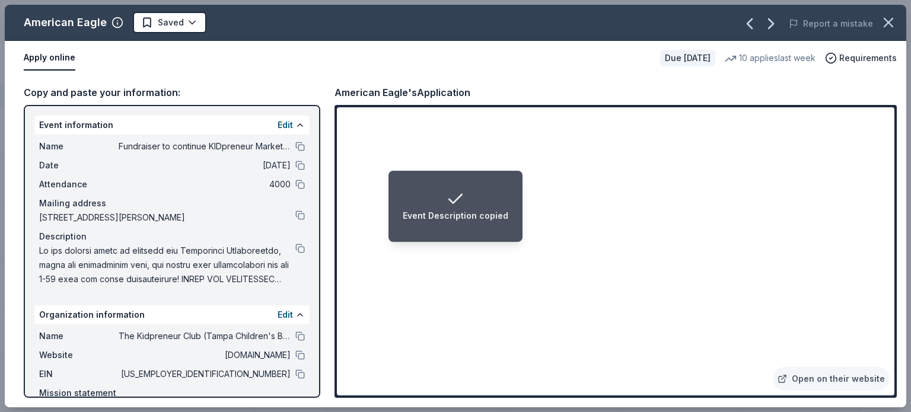
scroll to position [2, 0]
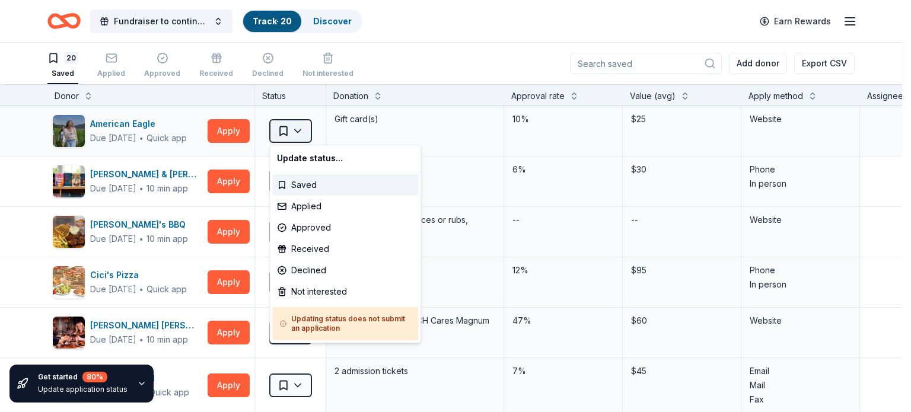
click at [302, 130] on html "Fundraiser to continue KIDpreneur Marketplaces Track · 20 Discover Earn Rewards…" at bounding box center [455, 206] width 911 height 412
click at [308, 206] on div "Applied" at bounding box center [345, 206] width 146 height 21
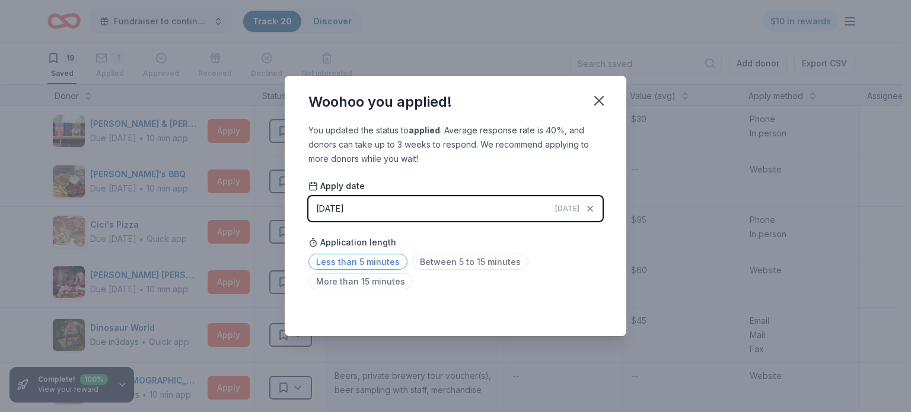
click at [359, 261] on span "Less than 5 minutes" at bounding box center [357, 262] width 99 height 16
click at [598, 99] on icon "button" at bounding box center [599, 101] width 17 height 17
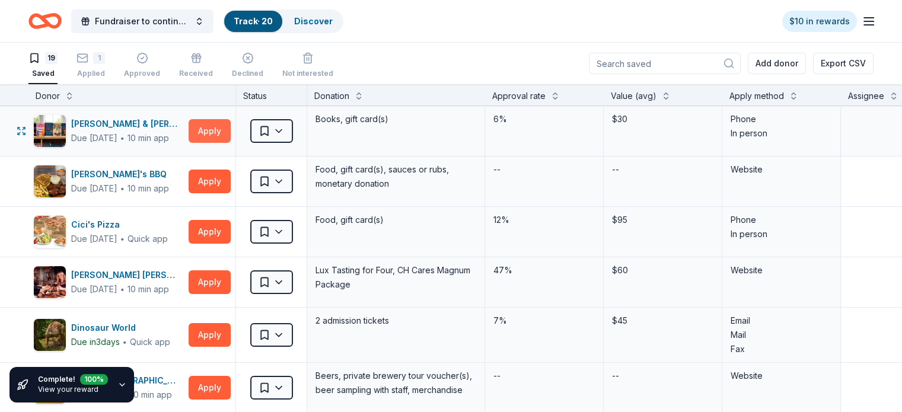
click at [231, 133] on button "Apply" at bounding box center [210, 131] width 42 height 24
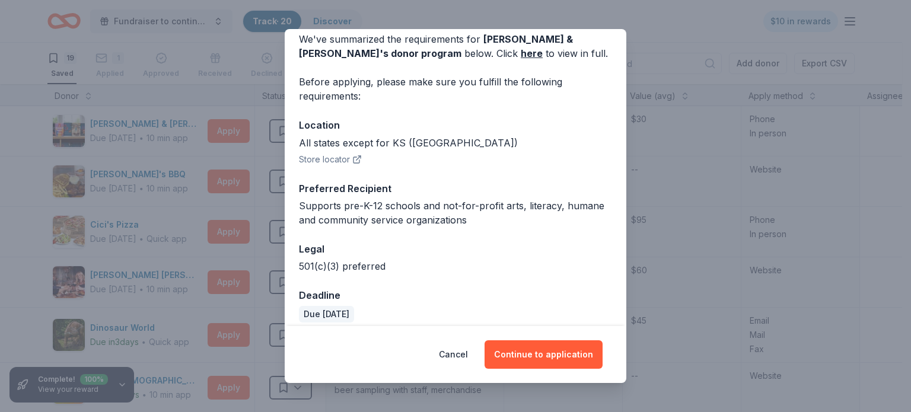
scroll to position [64, 0]
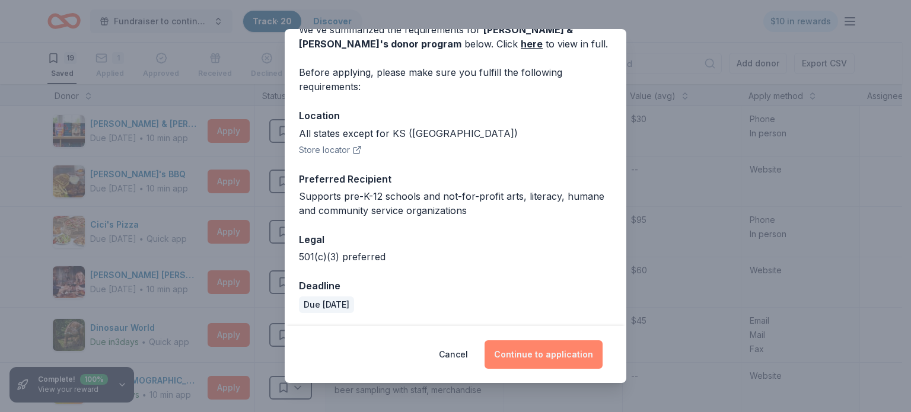
click at [564, 353] on button "Continue to application" at bounding box center [544, 354] width 118 height 28
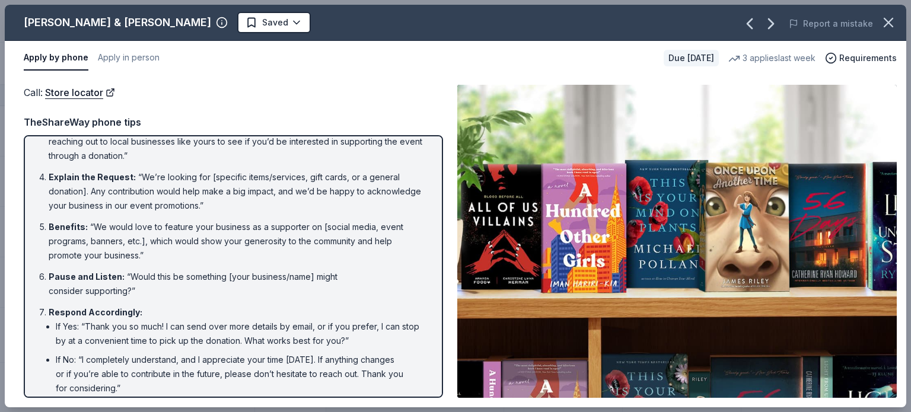
scroll to position [154, 0]
